Goal: Task Accomplishment & Management: Manage account settings

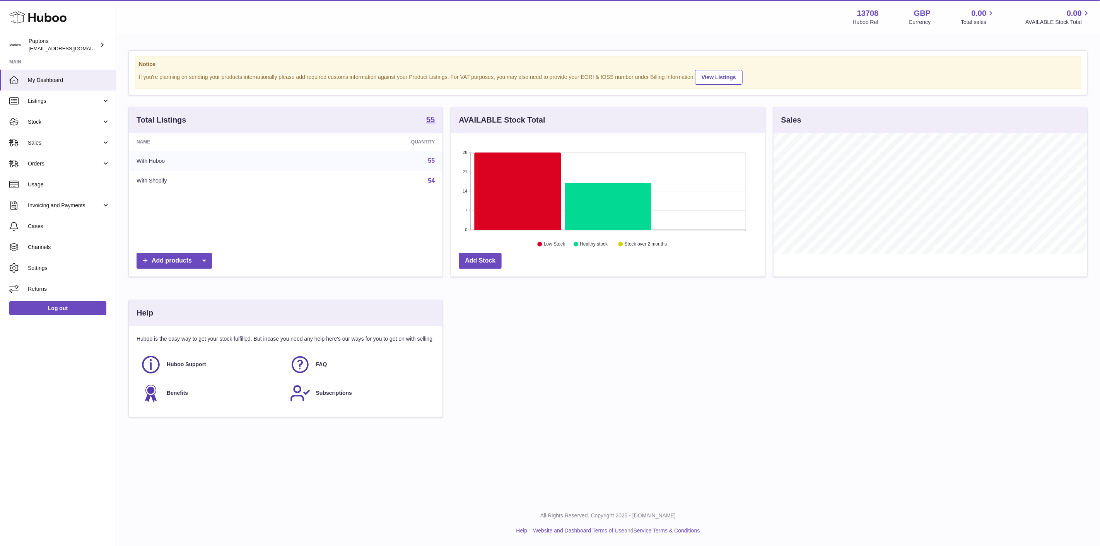
scroll to position [121, 314]
click at [60, 140] on span "Sales" at bounding box center [65, 142] width 74 height 7
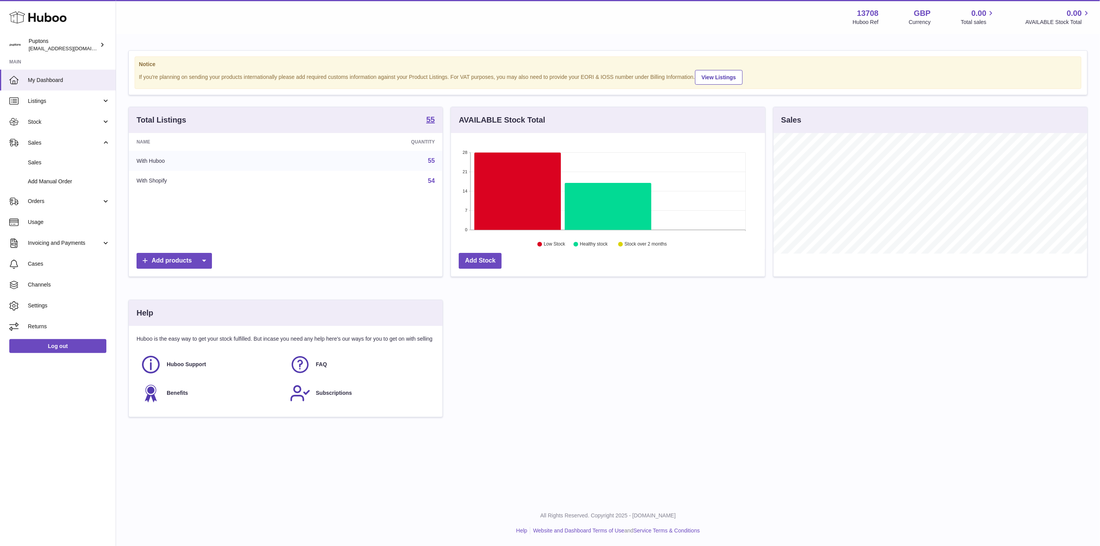
click at [63, 159] on span "Sales" at bounding box center [69, 162] width 82 height 7
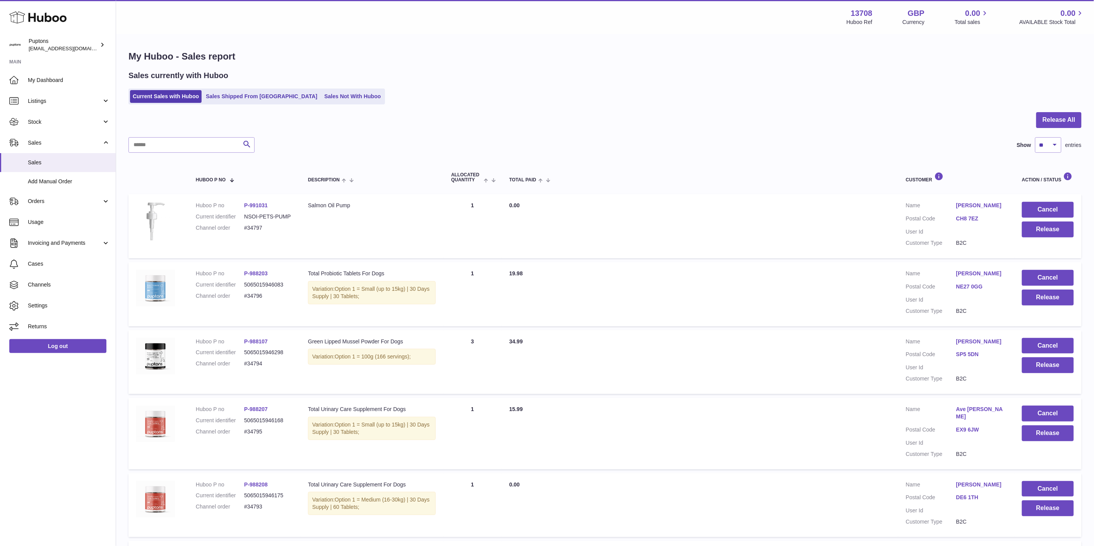
click at [322, 99] on link "Sales Not With Huboo" at bounding box center [353, 96] width 62 height 13
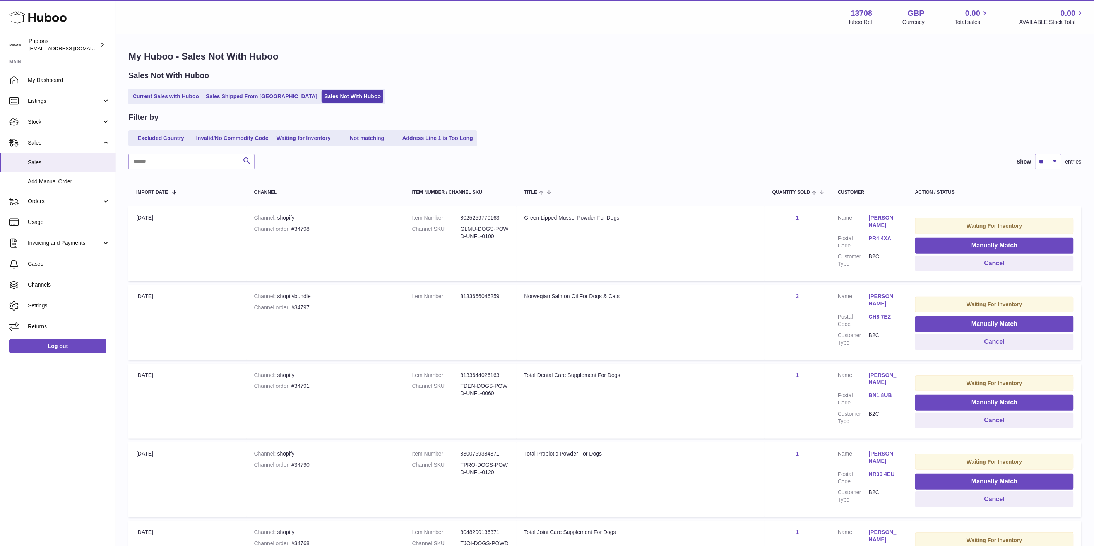
drag, startPoint x: 288, startPoint y: 229, endPoint x: 292, endPoint y: 231, distance: 4.7
click at [288, 229] on div "Channel order #34798" at bounding box center [325, 229] width 142 height 7
click at [293, 232] on div "Channel order #34798" at bounding box center [325, 229] width 142 height 7
copy div "34798"
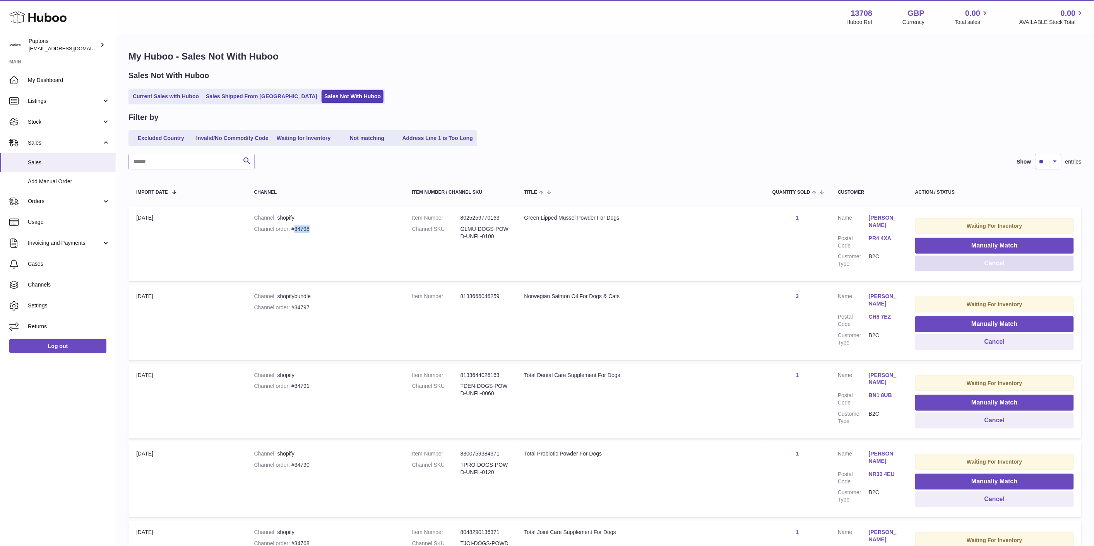
click at [966, 262] on button "Cancel" at bounding box center [994, 264] width 159 height 16
click at [295, 228] on div "Channel order #34797" at bounding box center [325, 229] width 142 height 7
copy div "34797"
click at [494, 218] on dd "8133666046259" at bounding box center [484, 217] width 48 height 7
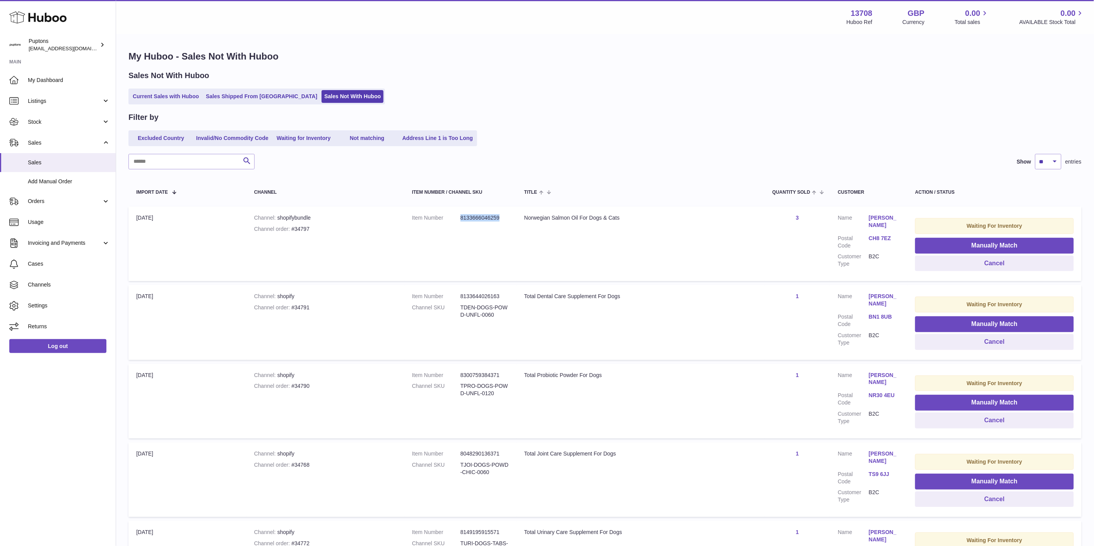
click at [494, 218] on dd "8133666046259" at bounding box center [484, 217] width 48 height 7
click at [303, 228] on div "Channel order #34797" at bounding box center [325, 229] width 142 height 7
copy div "34797"
click at [1011, 264] on button "Cancel" at bounding box center [994, 264] width 159 height 16
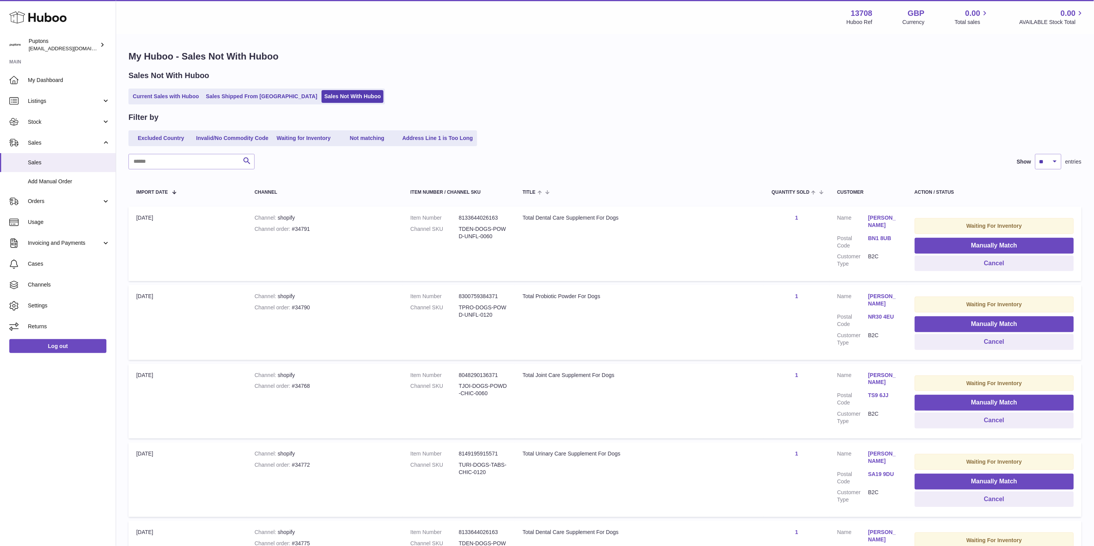
click at [159, 95] on link "Current Sales with Huboo" at bounding box center [166, 96] width 72 height 13
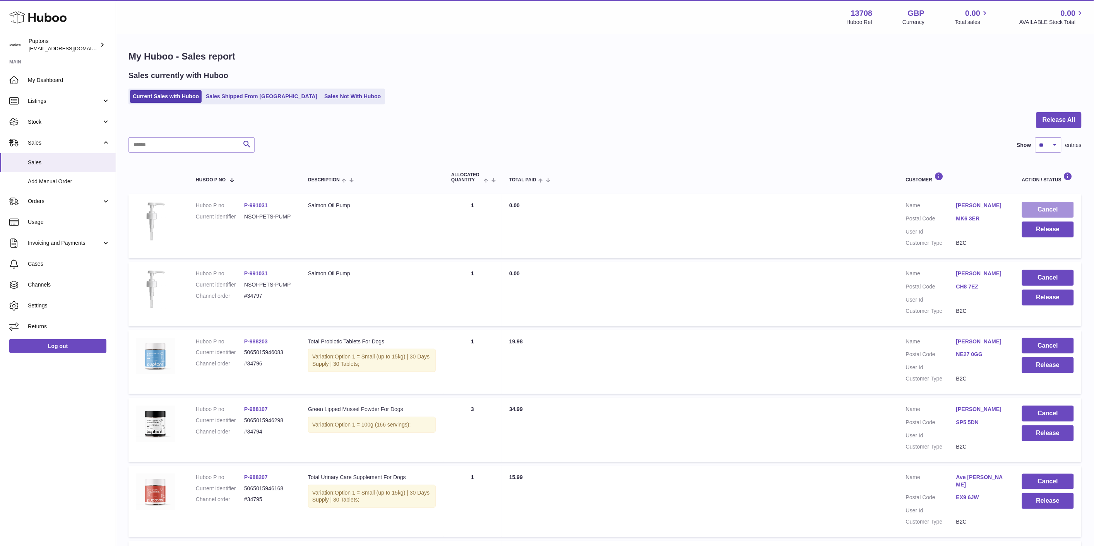
click at [1039, 210] on button "Cancel" at bounding box center [1048, 210] width 52 height 16
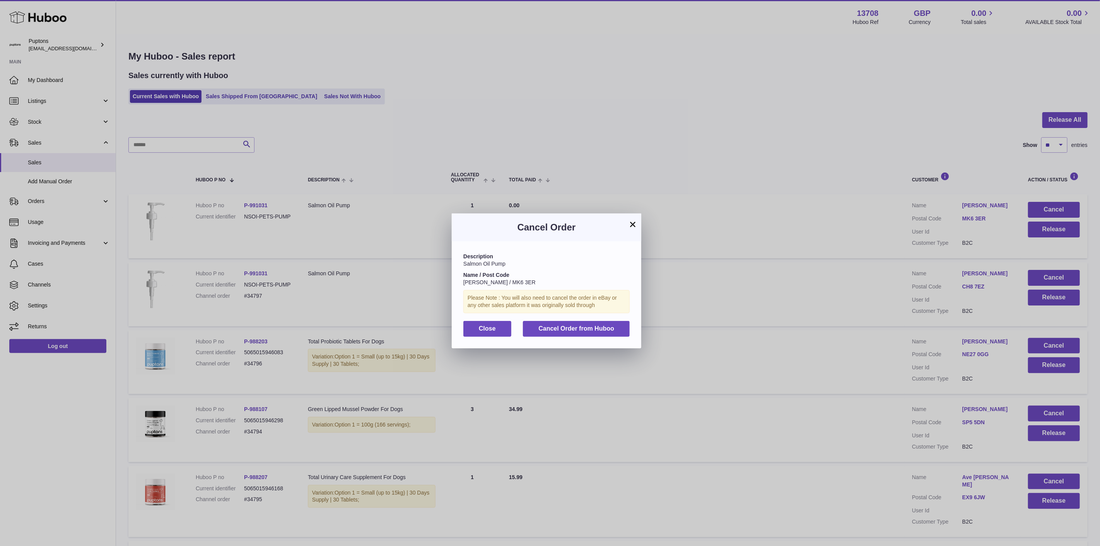
click at [631, 222] on button "×" at bounding box center [632, 224] width 9 height 9
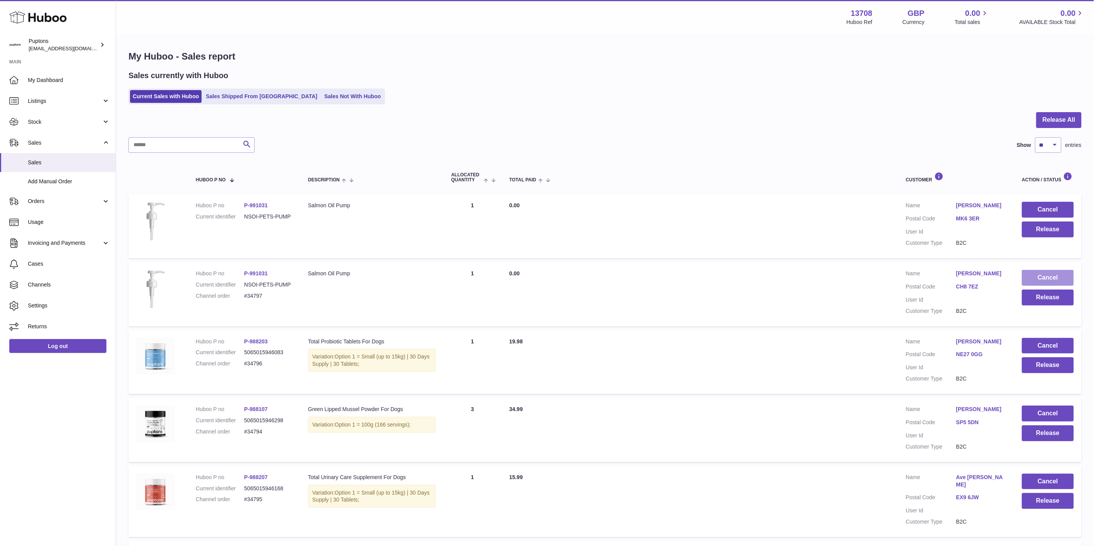
click at [1051, 279] on button "Cancel" at bounding box center [1048, 278] width 52 height 16
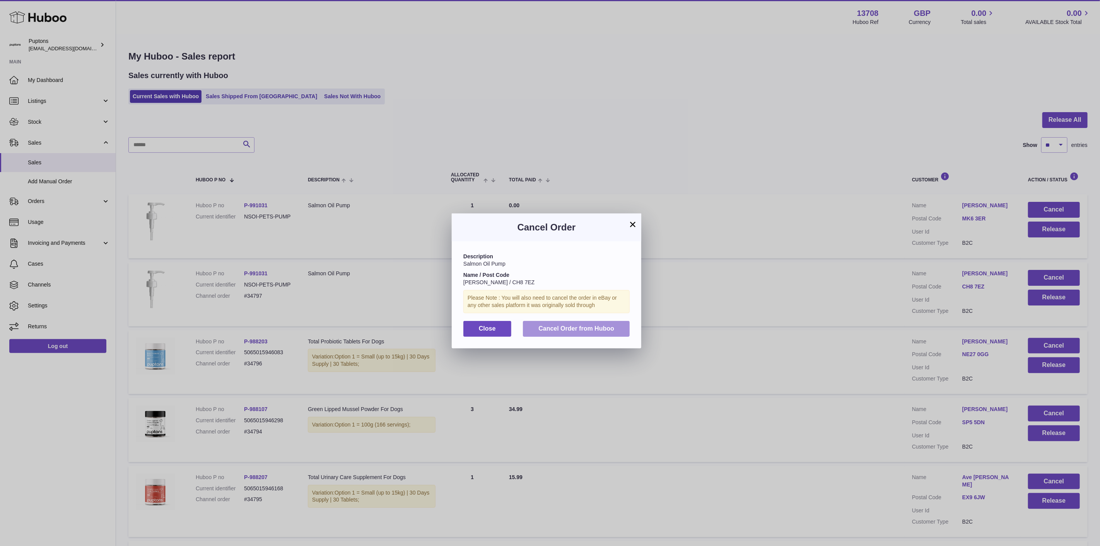
click at [559, 332] on span "Cancel Order from Huboo" at bounding box center [577, 328] width 76 height 7
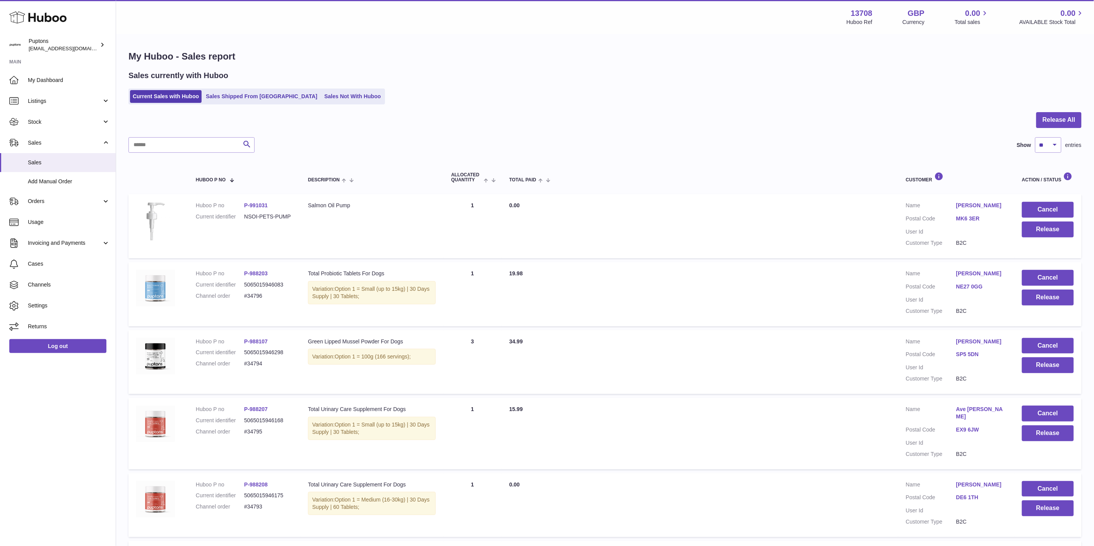
click at [322, 100] on link "Sales Not With Huboo" at bounding box center [353, 96] width 62 height 13
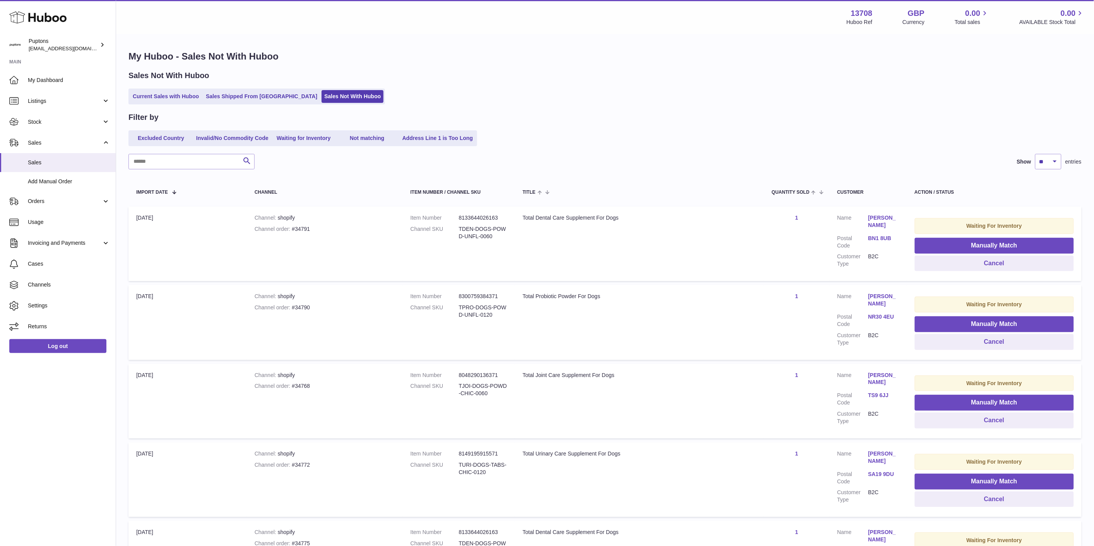
click at [304, 226] on div "Channel order #34791" at bounding box center [325, 229] width 140 height 7
copy div "34791"
click at [971, 268] on button "Cancel" at bounding box center [994, 264] width 159 height 16
click at [156, 90] on link "Current Sales with Huboo" at bounding box center [166, 96] width 72 height 13
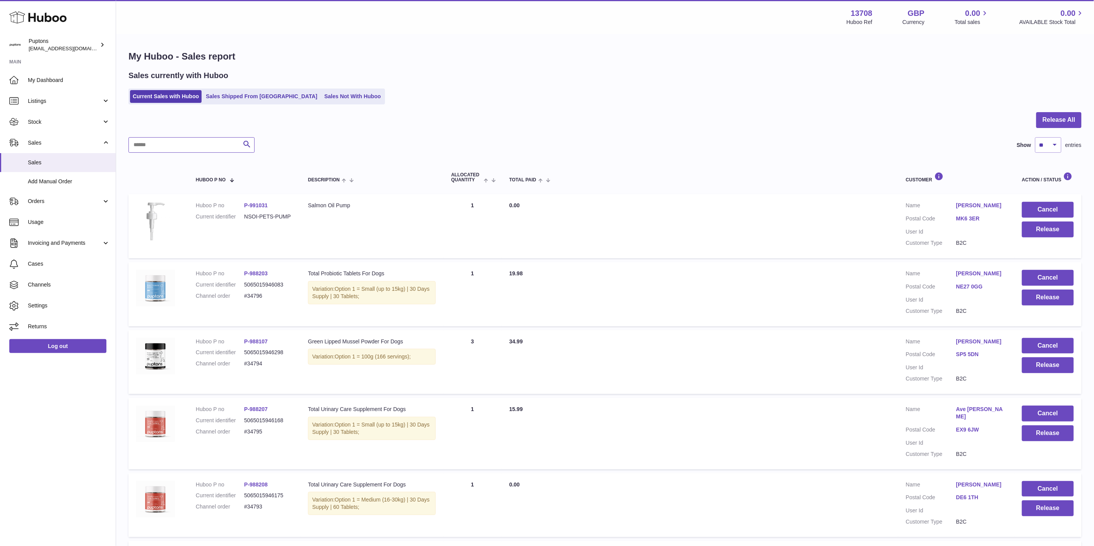
click at [188, 145] on input "text" at bounding box center [191, 144] width 126 height 15
paste input "*****"
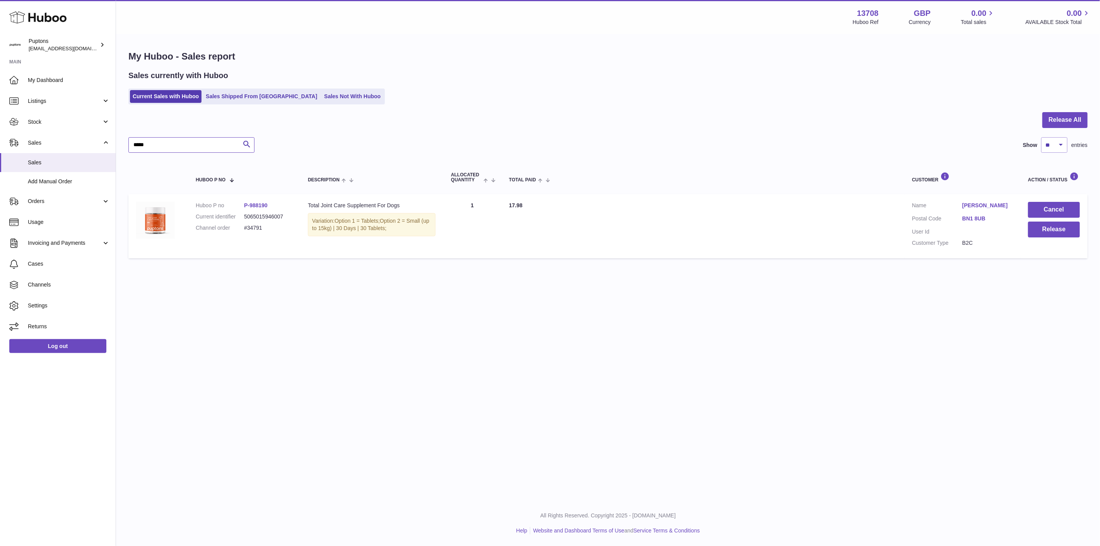
type input "*****"
click at [1047, 213] on button "Cancel" at bounding box center [1055, 210] width 52 height 16
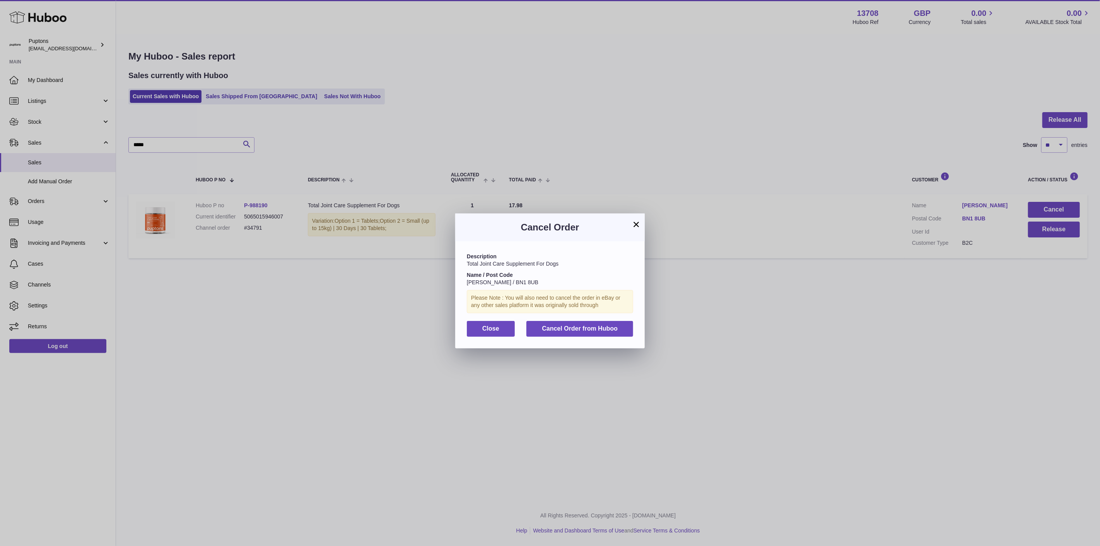
click at [575, 343] on div "Description Total Joint Care Supplement For Dogs Name / Post Code Pinakin Patel…" at bounding box center [550, 294] width 190 height 107
click at [575, 332] on span "Cancel Order from Huboo" at bounding box center [580, 328] width 76 height 7
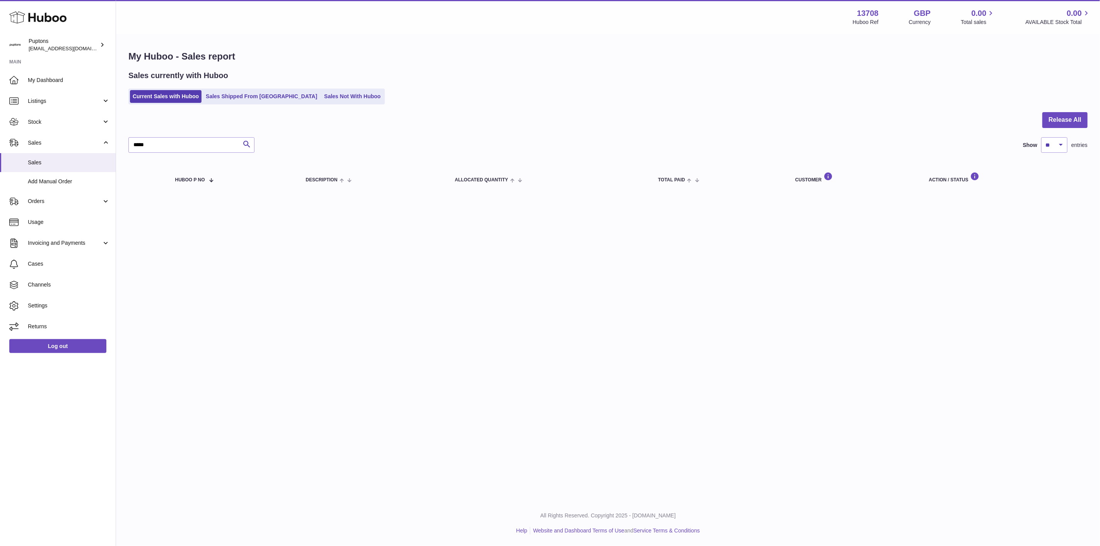
click at [331, 96] on link "Sales Not With Huboo" at bounding box center [353, 96] width 62 height 13
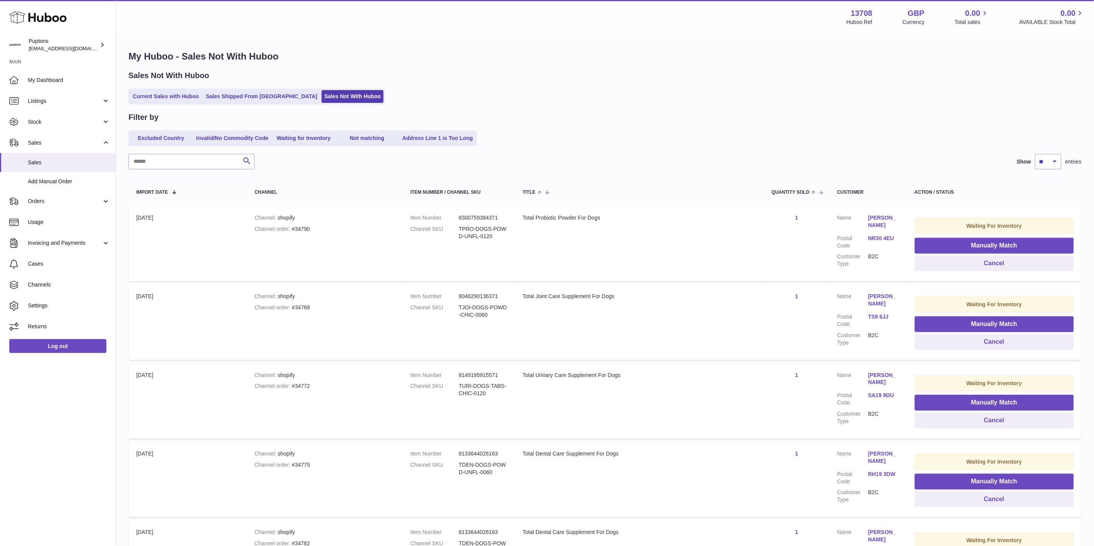
click at [300, 229] on div "Channel order #34790" at bounding box center [325, 229] width 140 height 7
copy div "34790"
drag, startPoint x: 995, startPoint y: 262, endPoint x: 898, endPoint y: 277, distance: 98.3
click at [993, 262] on button "Cancel" at bounding box center [994, 264] width 159 height 16
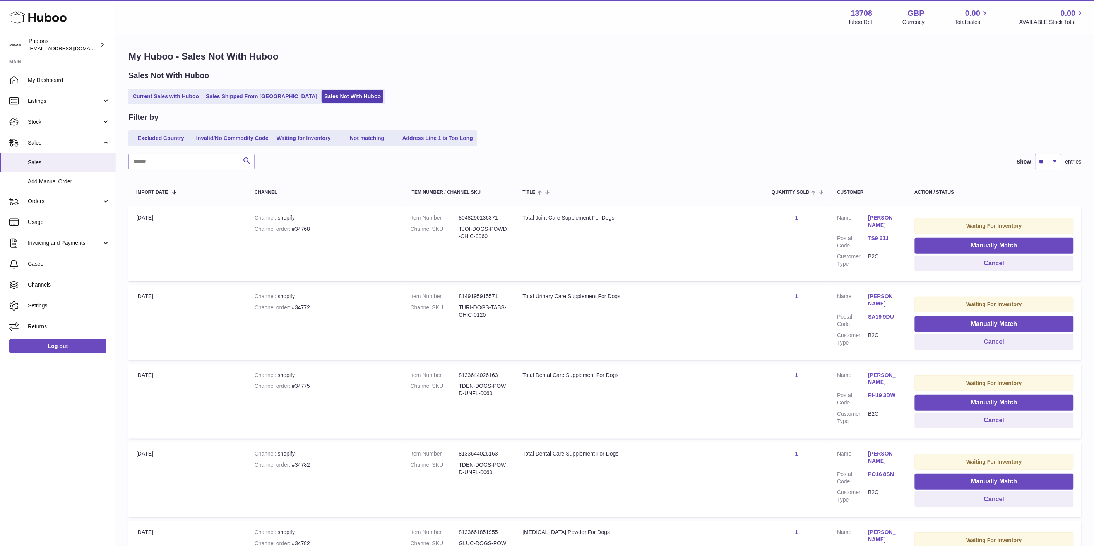
click at [299, 229] on div "Channel order #34768" at bounding box center [325, 229] width 140 height 7
copy div "34768"
click at [950, 266] on button "Cancel" at bounding box center [994, 264] width 159 height 16
click at [294, 228] on div "Channel order #34772" at bounding box center [325, 229] width 140 height 7
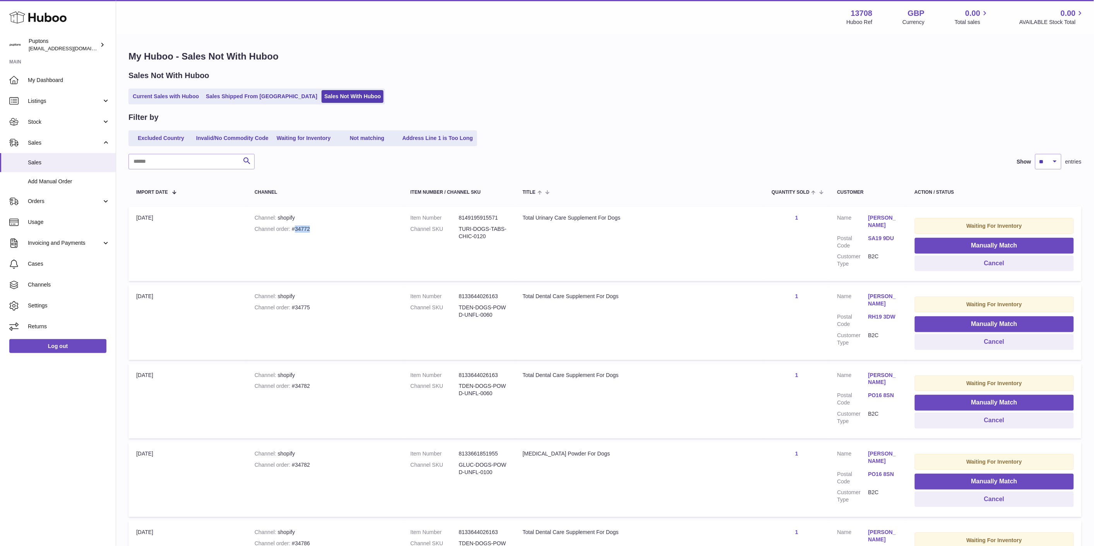
click at [294, 228] on div "Channel order #34772" at bounding box center [325, 229] width 140 height 7
copy div "34772"
click at [196, 161] on input "text" at bounding box center [191, 161] width 126 height 15
paste input "*****"
type input "*****"
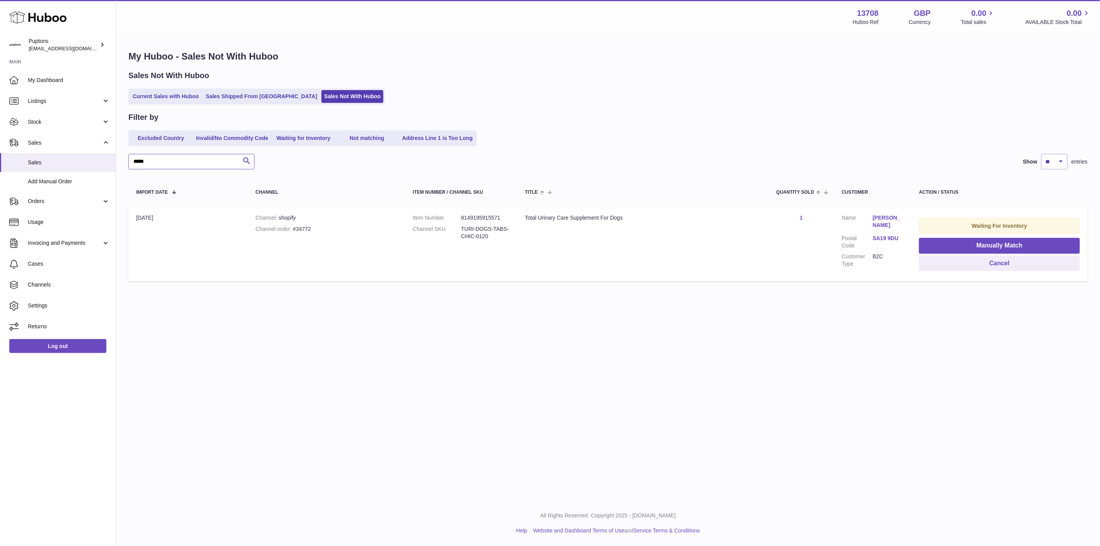
type input "*****"
click at [1004, 267] on button "Cancel" at bounding box center [999, 264] width 161 height 16
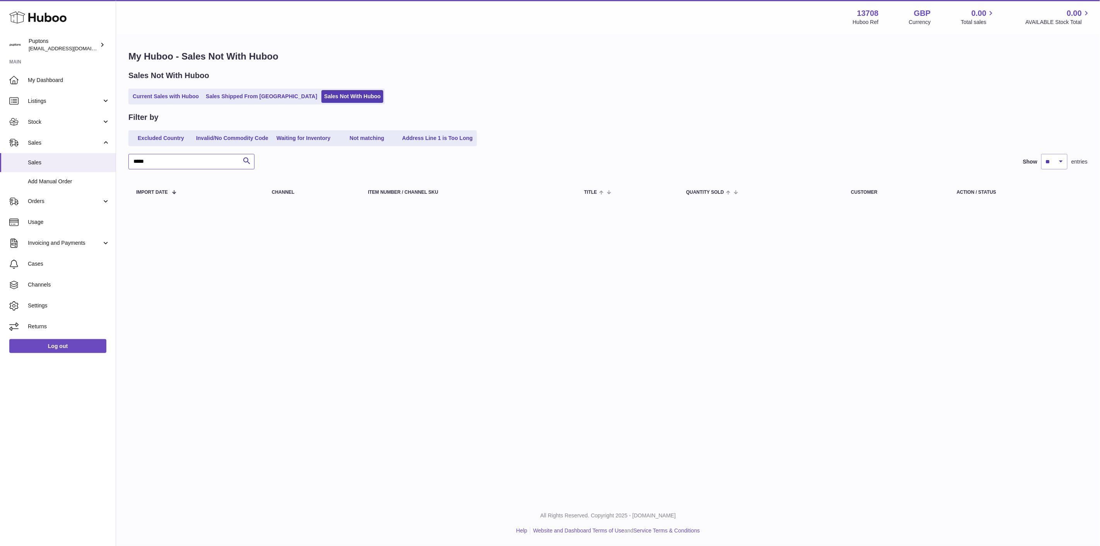
drag, startPoint x: 155, startPoint y: 163, endPoint x: 130, endPoint y: 164, distance: 24.8
click at [130, 164] on input "*****" at bounding box center [191, 161] width 126 height 15
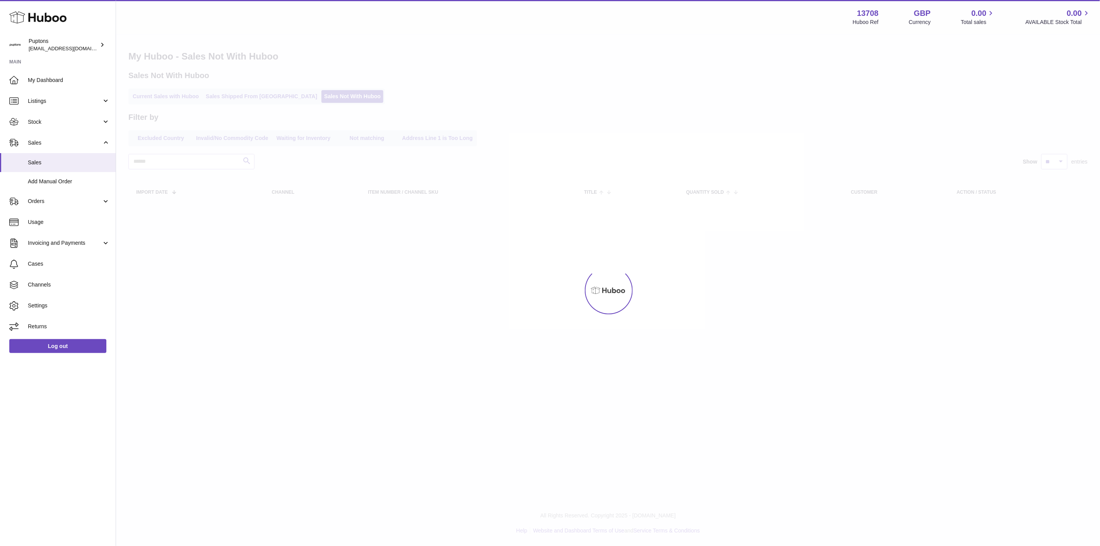
click at [597, 84] on div at bounding box center [608, 291] width 984 height 512
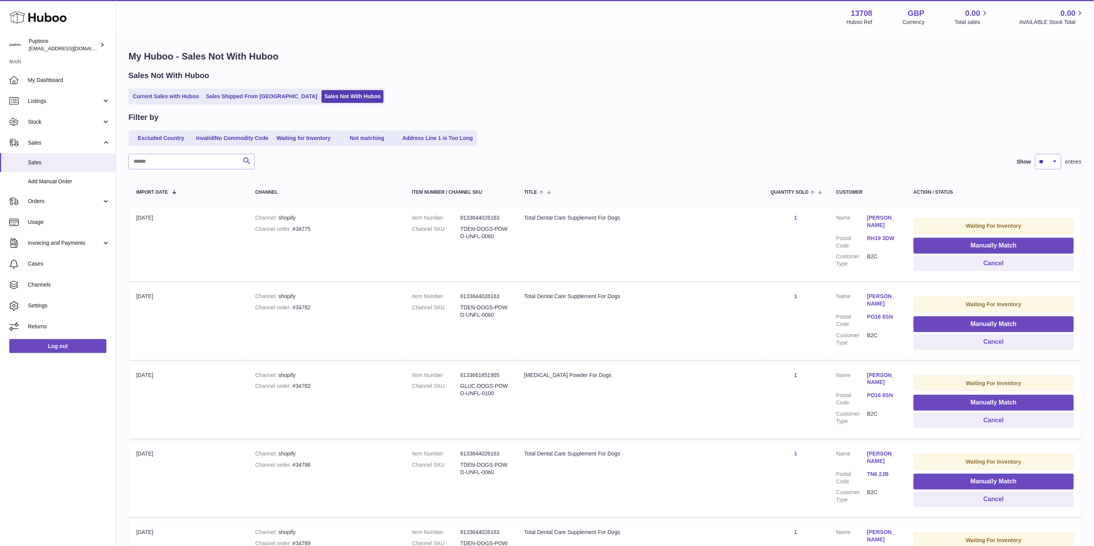
click at [305, 228] on div "Channel order #34775" at bounding box center [325, 229] width 141 height 7
click at [304, 228] on div "Channel order #34775" at bounding box center [325, 229] width 141 height 7
copy div "34775"
drag, startPoint x: 977, startPoint y: 265, endPoint x: 1030, endPoint y: 277, distance: 53.8
click at [1030, 277] on td "Waiting For Inventory Manually Match Cancel" at bounding box center [994, 244] width 176 height 75
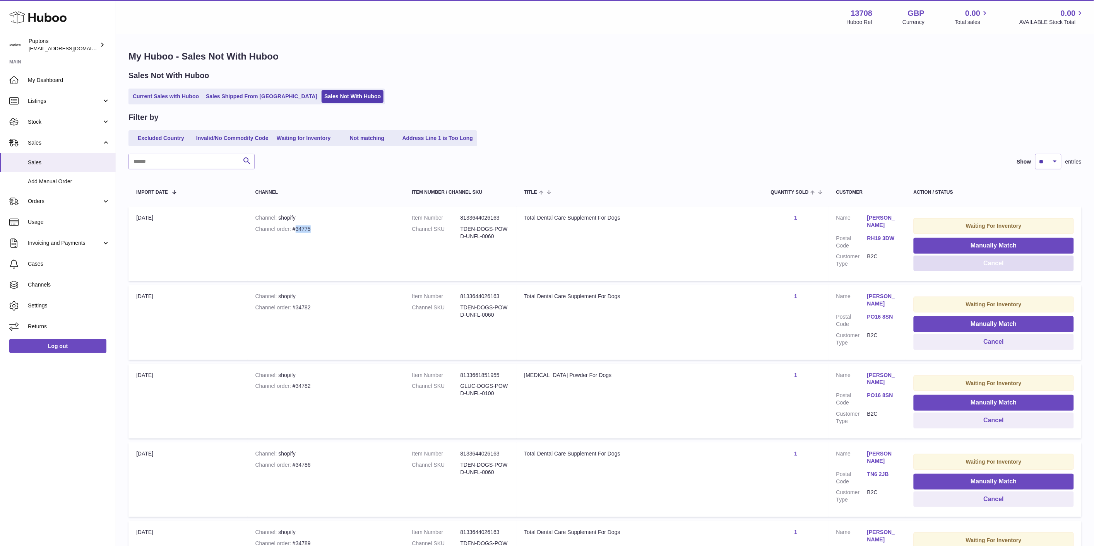
click at [960, 265] on button "Cancel" at bounding box center [994, 264] width 160 height 16
click at [301, 227] on div "Channel order #34782" at bounding box center [325, 229] width 141 height 7
click at [304, 229] on div "Channel order #34782" at bounding box center [325, 229] width 141 height 7
copy div "34782"
click at [981, 265] on button "Cancel" at bounding box center [994, 264] width 160 height 16
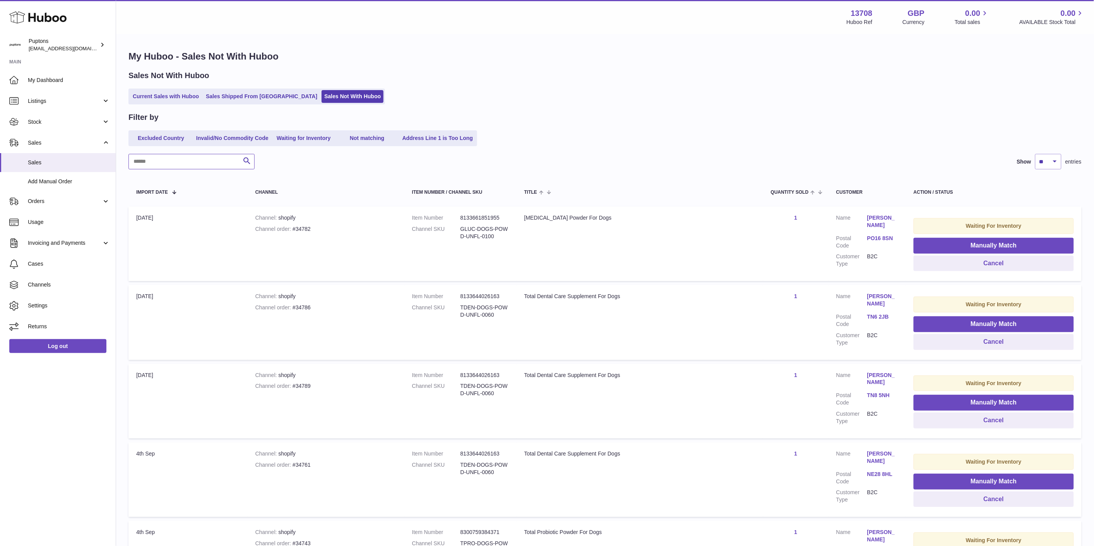
click at [210, 159] on input "text" at bounding box center [191, 161] width 126 height 15
paste input "*****"
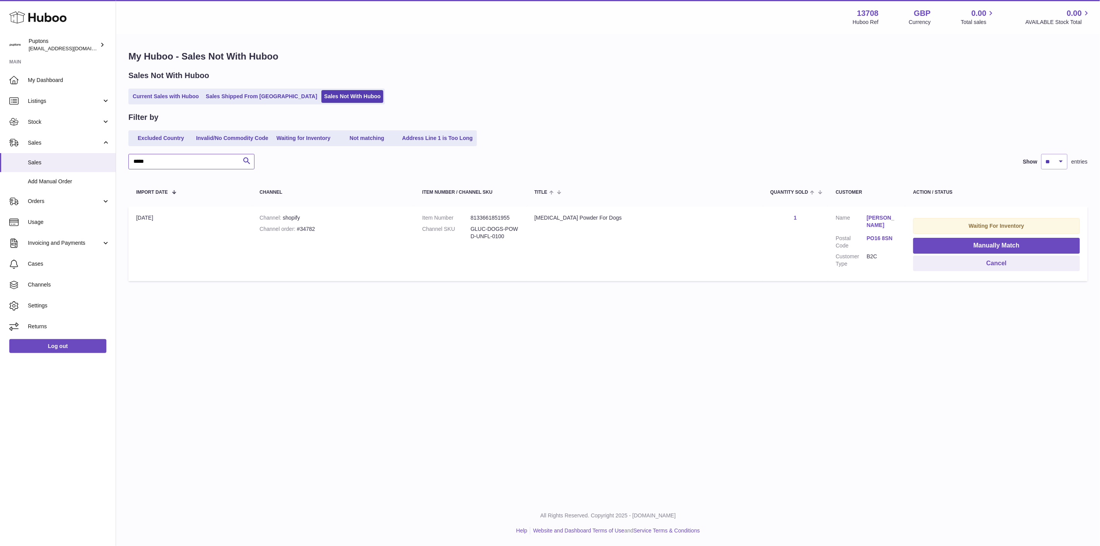
type input "*****"
click at [960, 264] on button "Cancel" at bounding box center [997, 264] width 167 height 16
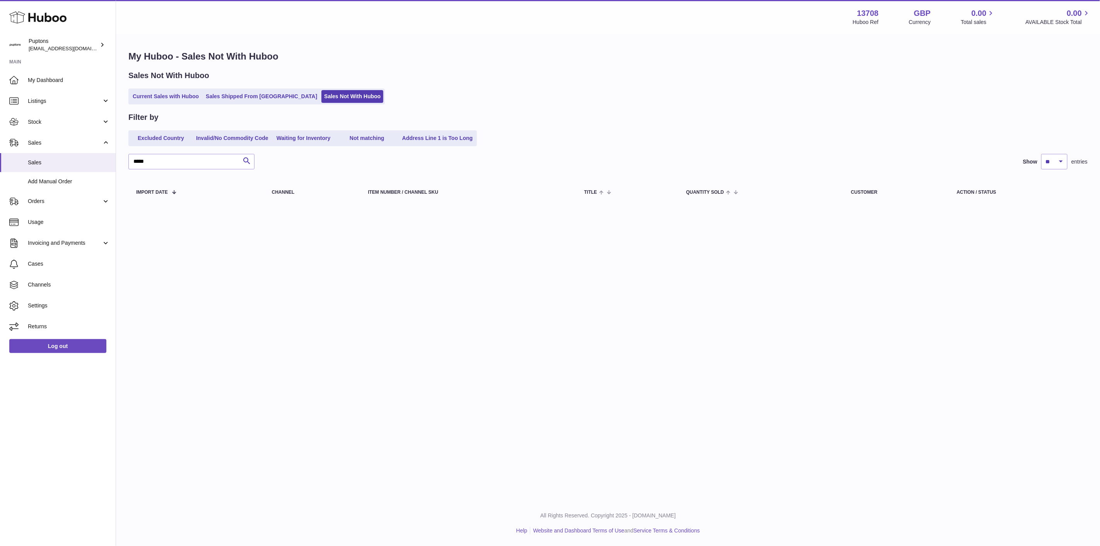
click at [161, 101] on link "Current Sales with Huboo" at bounding box center [166, 96] width 72 height 13
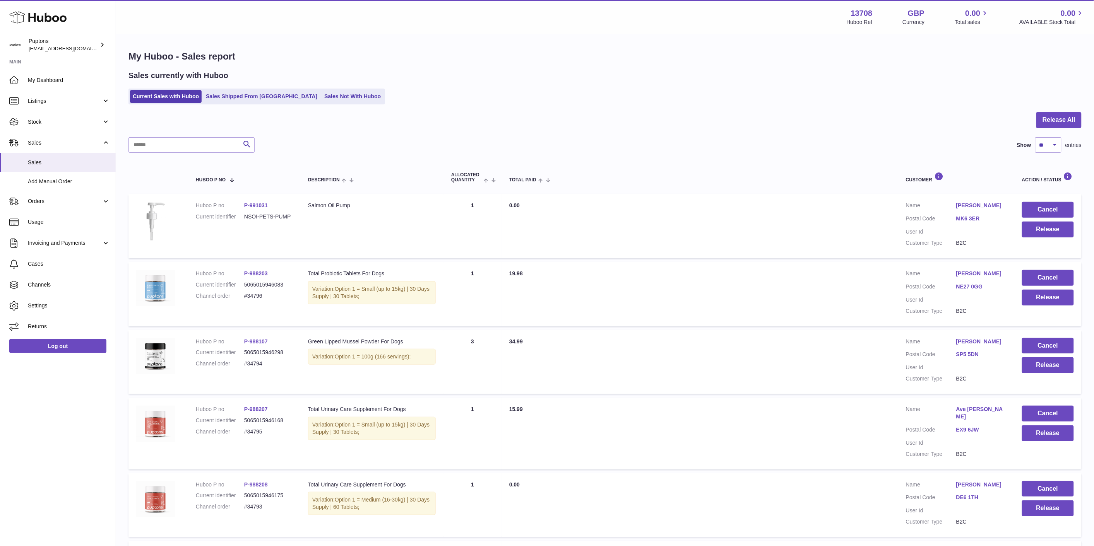
click at [176, 136] on div at bounding box center [604, 124] width 953 height 25
click at [176, 140] on input "text" at bounding box center [191, 144] width 126 height 15
paste input "*****"
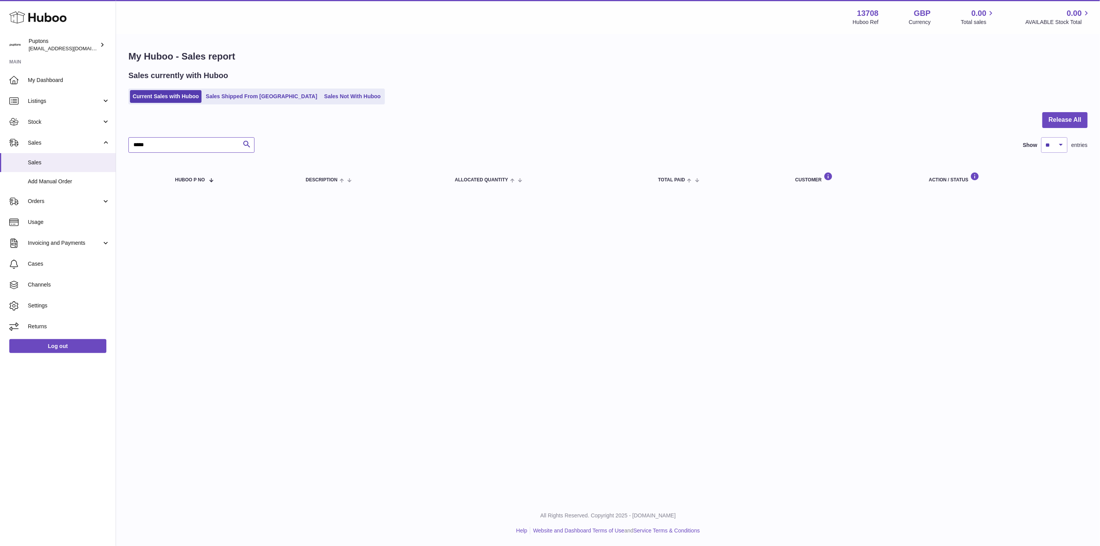
type input "*****"
drag, startPoint x: 164, startPoint y: 141, endPoint x: 102, endPoint y: 139, distance: 62.3
click at [102, 139] on div "Huboo Puptons hello@puptons.com Main My Dashboard Listings Not with Huboo Listi…" at bounding box center [550, 273] width 1100 height 546
click at [405, 134] on div at bounding box center [608, 124] width 960 height 25
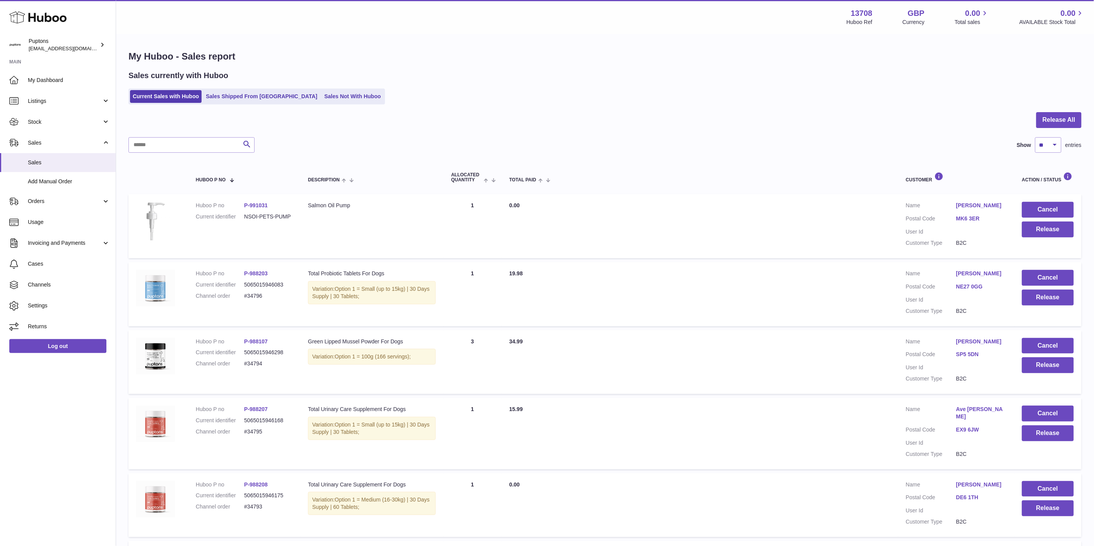
click at [322, 96] on link "Sales Not With Huboo" at bounding box center [353, 96] width 62 height 13
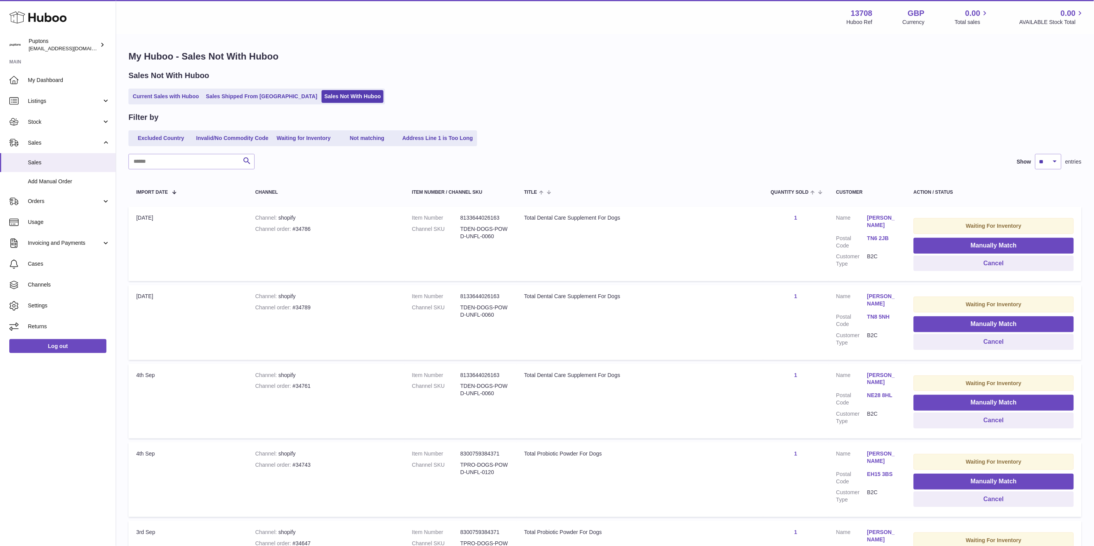
click at [296, 228] on div "Channel order #34786" at bounding box center [325, 229] width 141 height 7
copy div "34786"
click at [1007, 262] on button "Cancel" at bounding box center [994, 264] width 160 height 16
click at [301, 228] on div "Channel order #34789" at bounding box center [325, 229] width 141 height 7
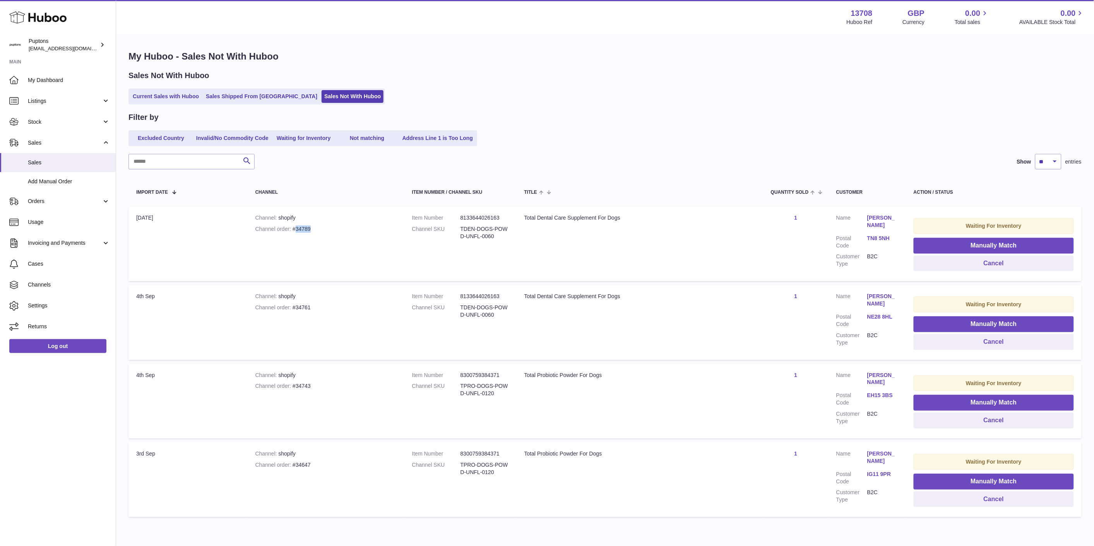
click at [301, 228] on div "Channel order #34789" at bounding box center [325, 229] width 141 height 7
copy div "34789"
click at [197, 164] on input "text" at bounding box center [191, 161] width 126 height 15
paste input "*****"
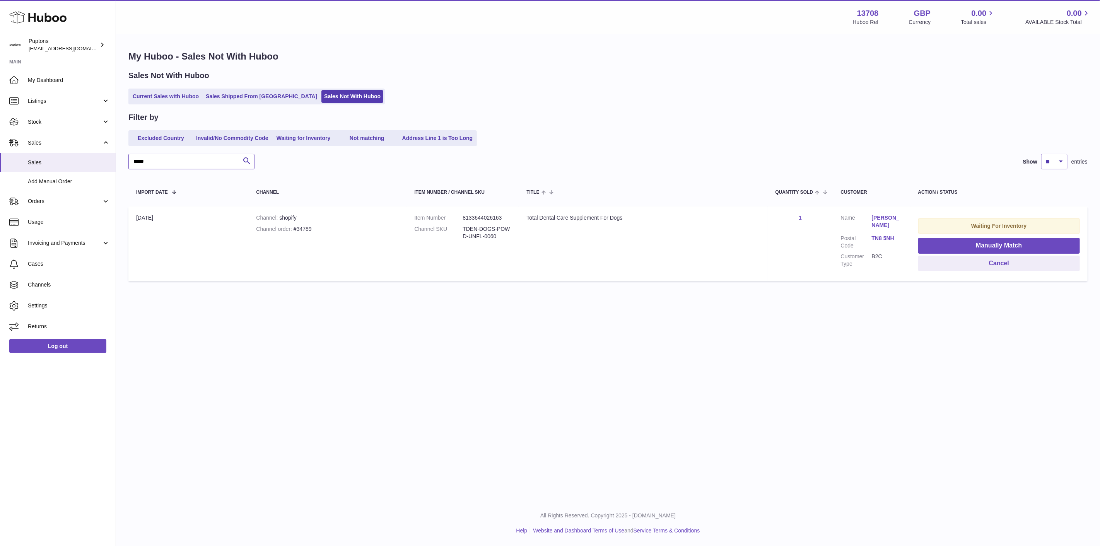
type input "*****"
drag, startPoint x: 962, startPoint y: 269, endPoint x: 951, endPoint y: 265, distance: 11.6
click at [961, 267] on button "Cancel" at bounding box center [1000, 264] width 162 height 16
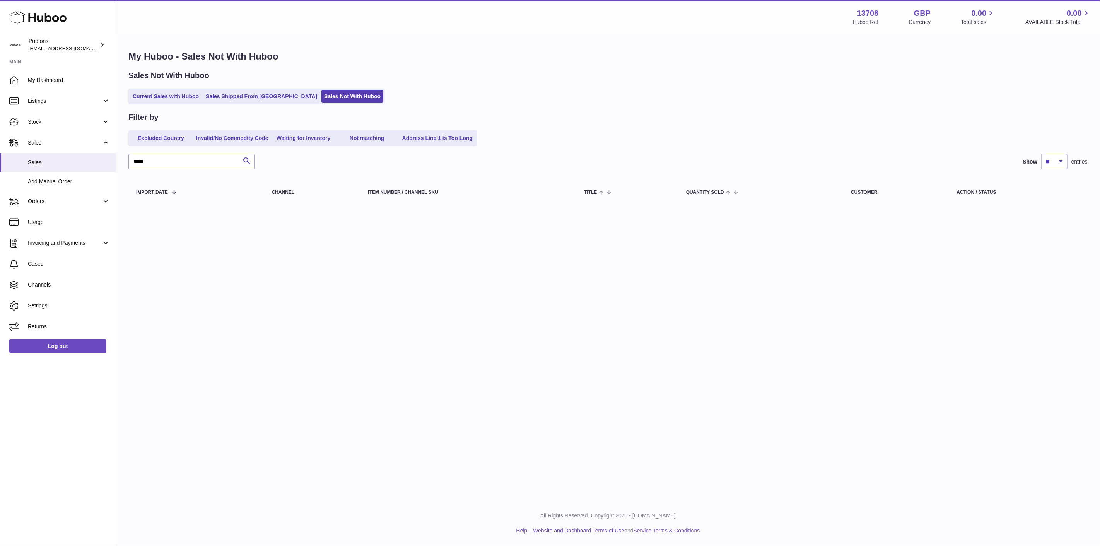
click at [172, 93] on link "Current Sales with Huboo" at bounding box center [166, 96] width 72 height 13
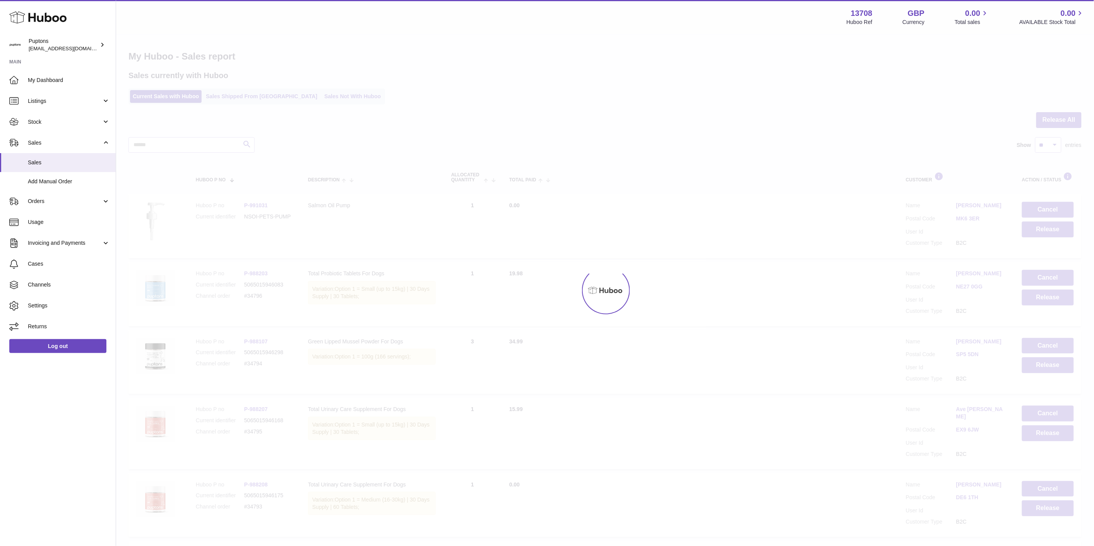
click at [322, 101] on link "Sales Not With Huboo" at bounding box center [353, 96] width 62 height 13
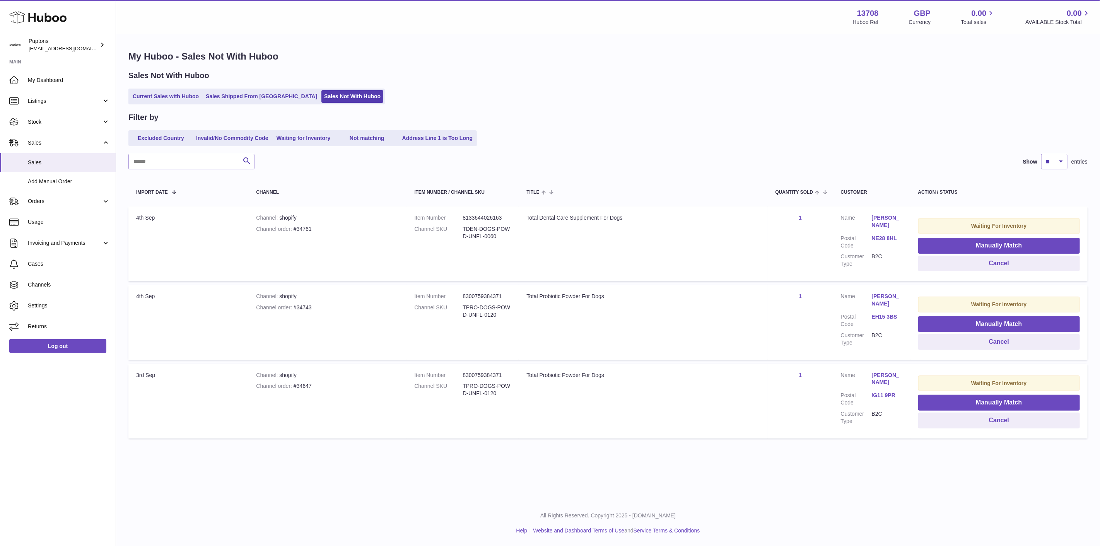
click at [303, 228] on div "Channel order #34761" at bounding box center [327, 229] width 143 height 7
copy div "34761"
click at [965, 263] on button "Cancel" at bounding box center [1000, 264] width 162 height 16
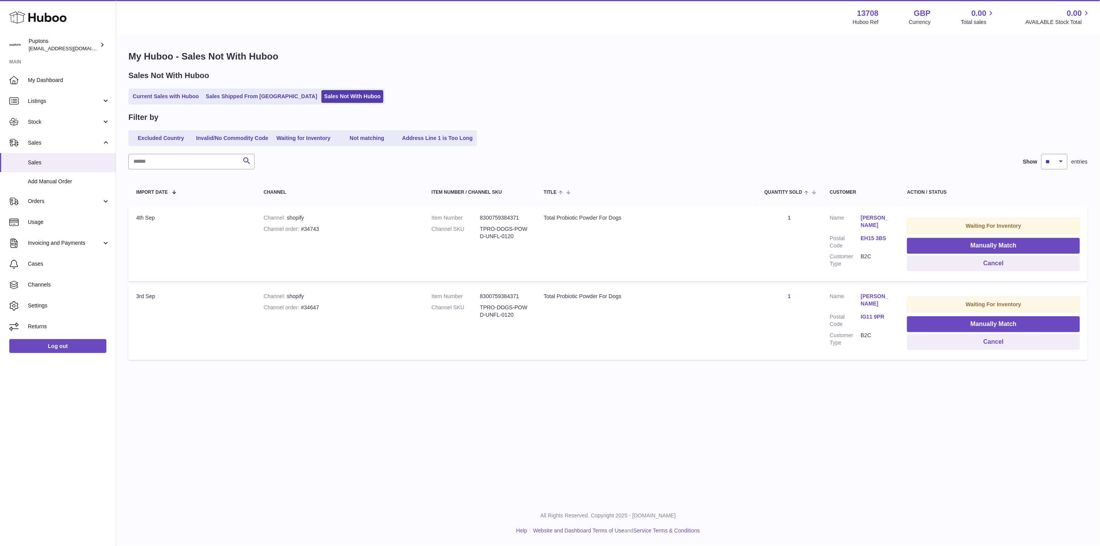
click at [310, 226] on div "Channel order #34743" at bounding box center [340, 229] width 152 height 7
copy div "34743"
drag, startPoint x: 574, startPoint y: 258, endPoint x: 744, endPoint y: 257, distance: 170.7
click at [575, 258] on td "Title Total Probiotic Powder For Dogs" at bounding box center [646, 244] width 221 height 75
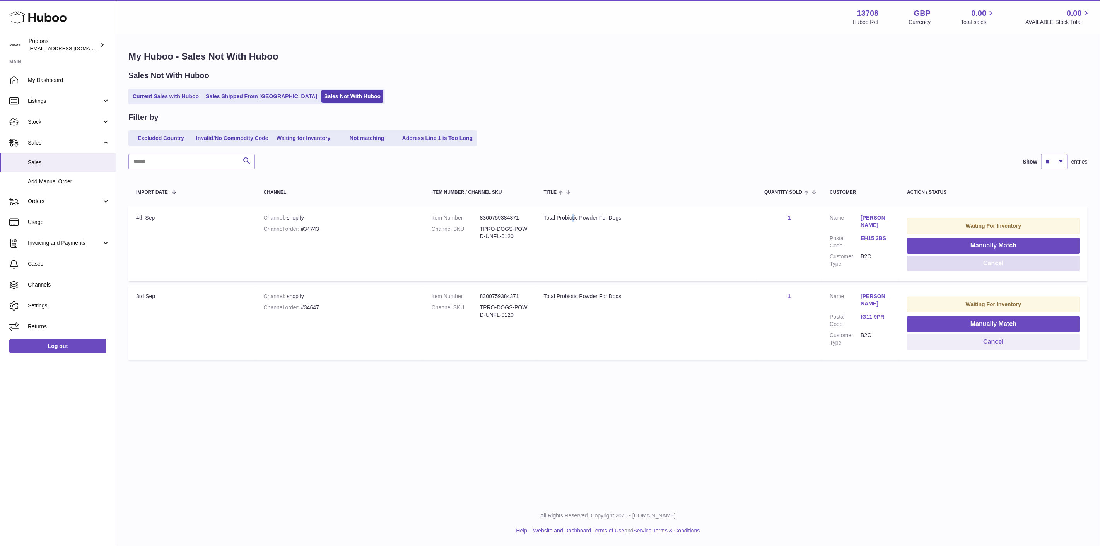
click at [984, 265] on button "Cancel" at bounding box center [993, 264] width 173 height 16
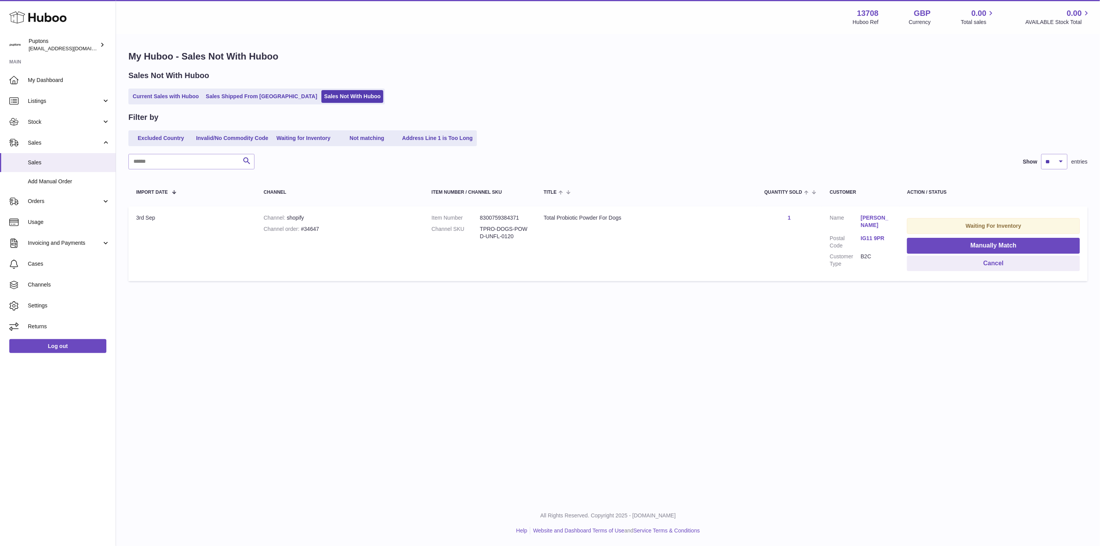
click at [305, 229] on div "Channel order #34647" at bounding box center [340, 229] width 152 height 7
copy div "34647"
click at [983, 267] on button "Cancel" at bounding box center [993, 264] width 173 height 16
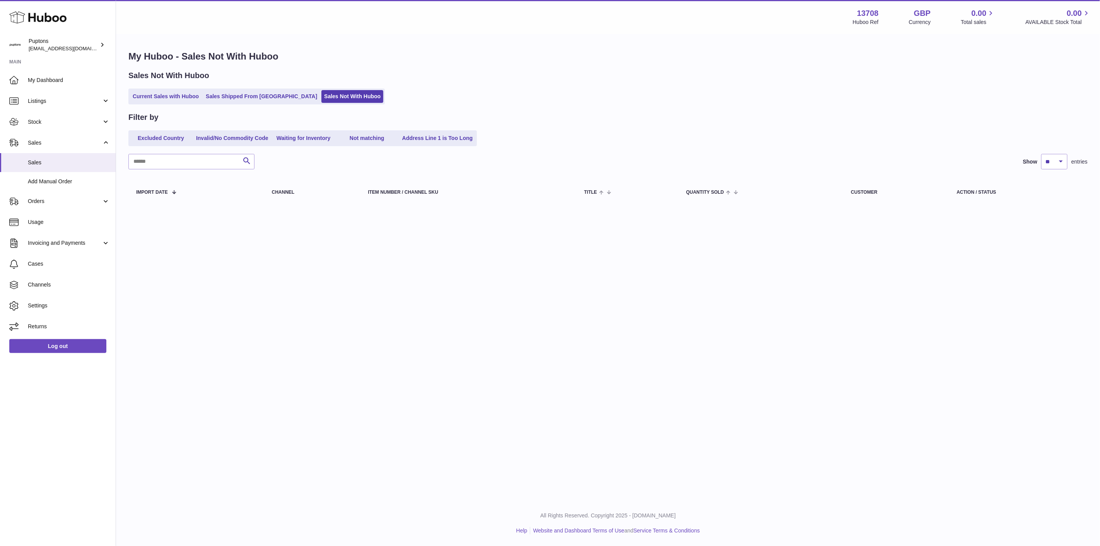
click at [160, 97] on link "Current Sales with Huboo" at bounding box center [166, 96] width 72 height 13
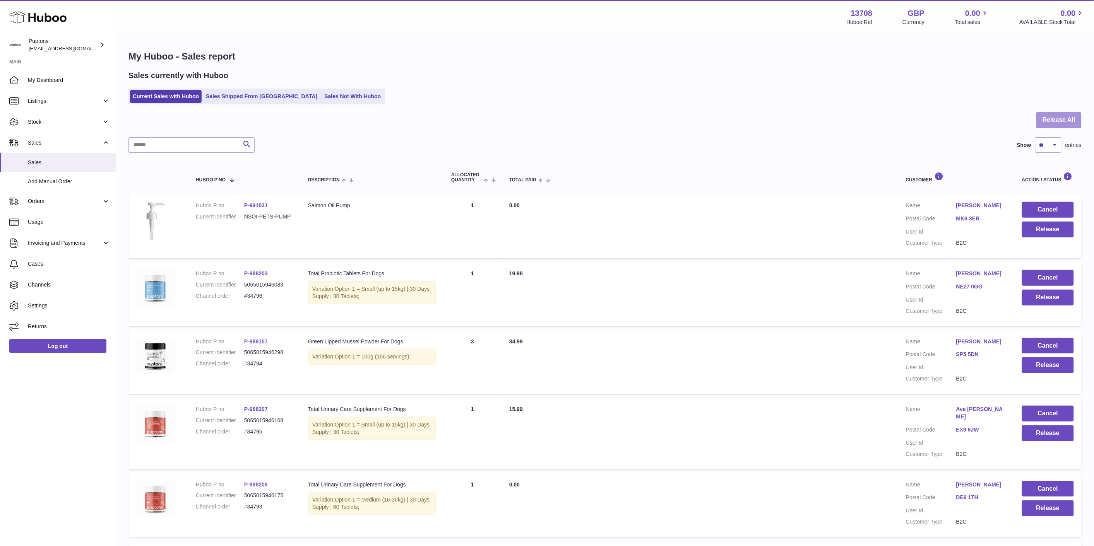
click at [1048, 119] on button "Release All" at bounding box center [1058, 120] width 45 height 16
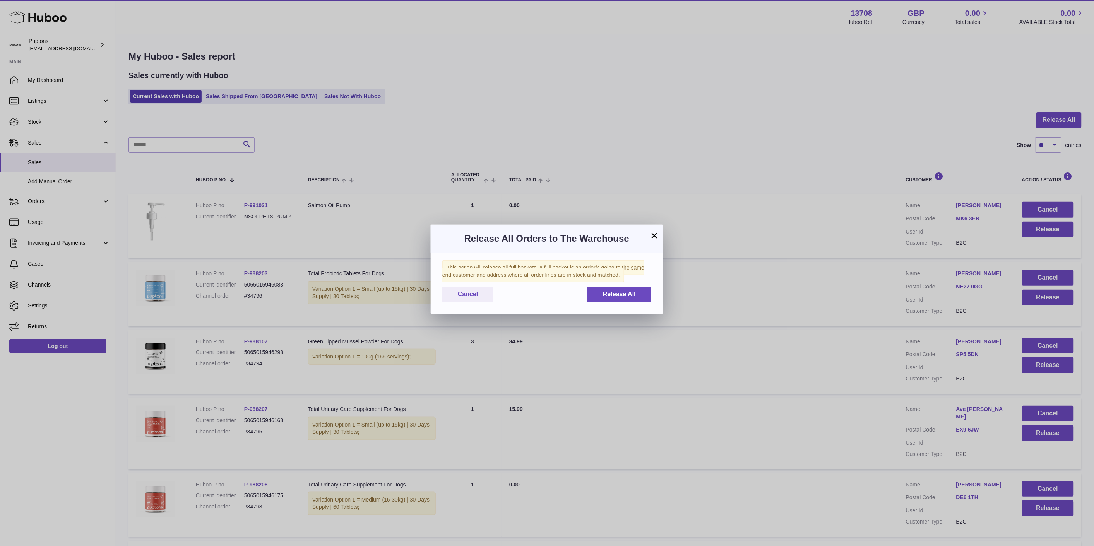
click at [628, 291] on div "This action will release all full baskets. A full basket is an order/s going to…" at bounding box center [547, 284] width 232 height 62
click at [630, 298] on span "Release All" at bounding box center [619, 294] width 33 height 7
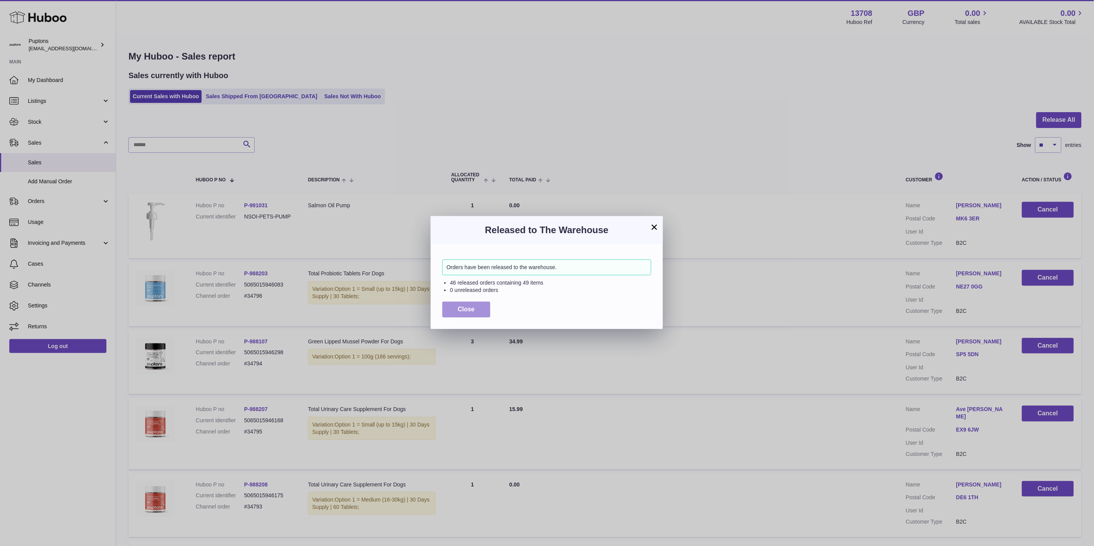
click at [472, 312] on span "Close" at bounding box center [466, 309] width 17 height 7
